Goal: Check status: Check status

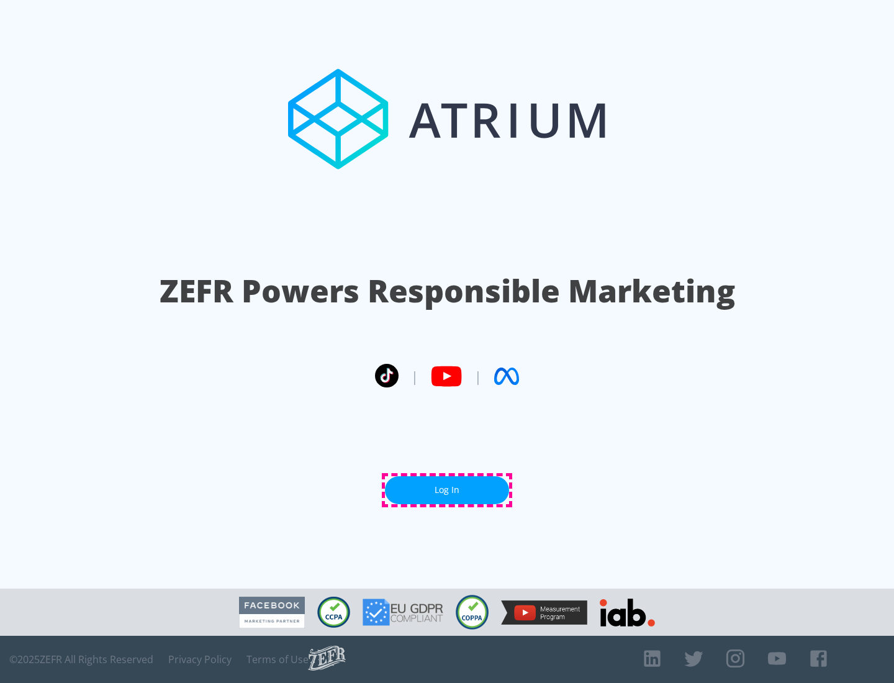
click at [447, 490] on link "Log In" at bounding box center [447, 490] width 124 height 28
